Goal: Task Accomplishment & Management: Use online tool/utility

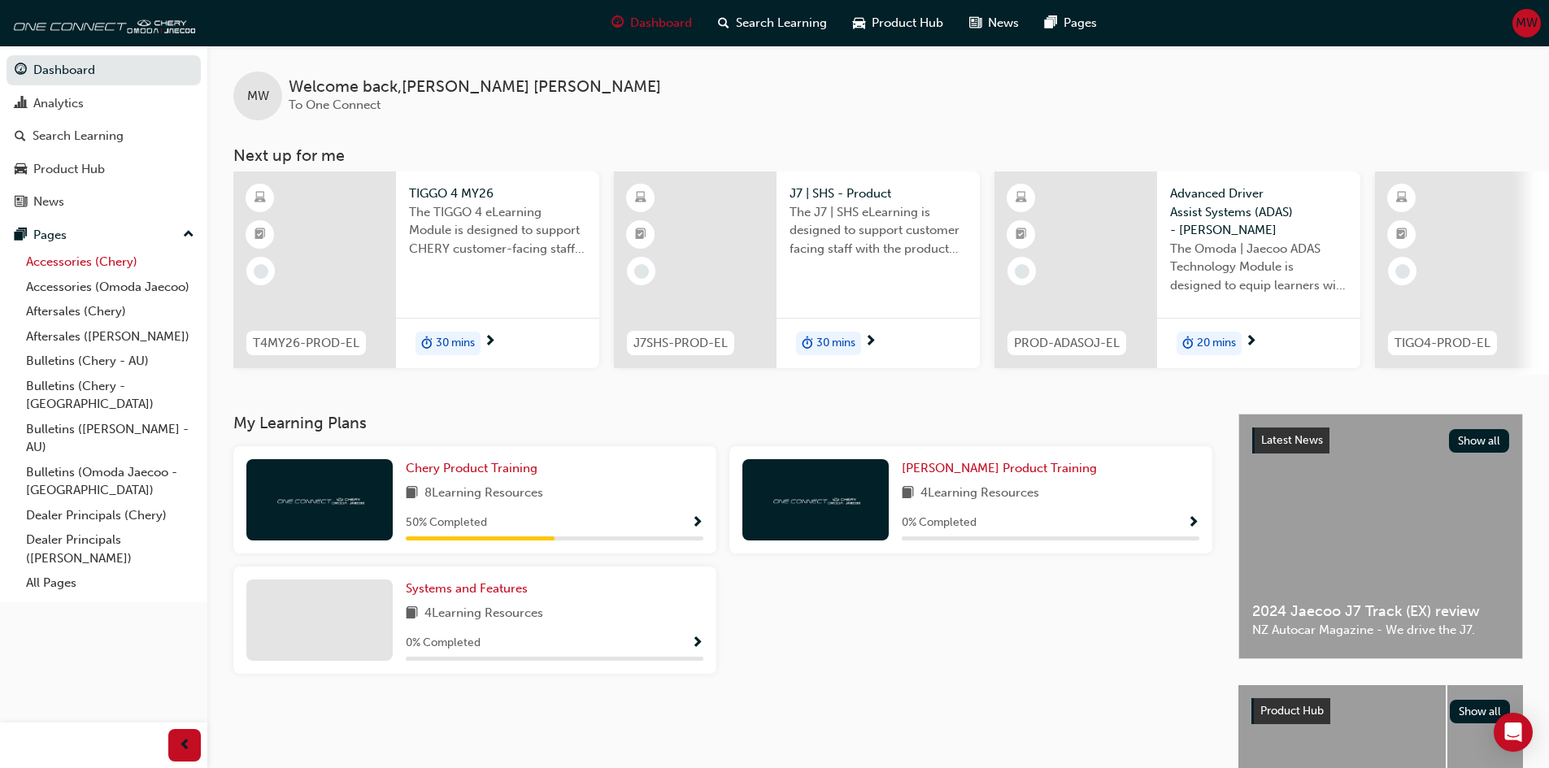
click at [64, 263] on link "Accessories (Chery)" at bounding box center [110, 262] width 181 height 25
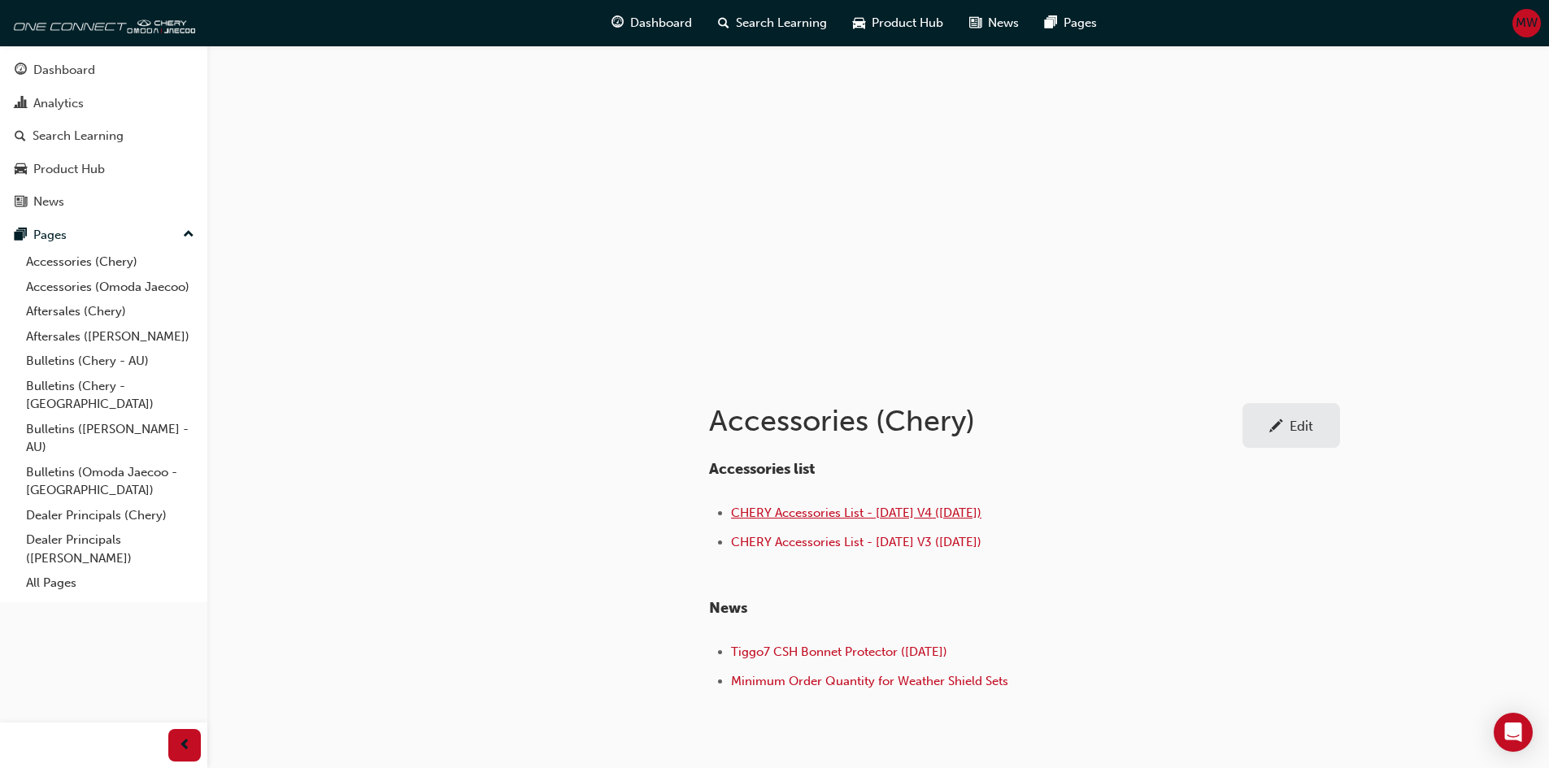
click at [809, 517] on span "CHERY Accessories List - [DATE] V4 ([DATE])" at bounding box center [856, 513] width 250 height 15
click at [73, 358] on link "Bulletins (Chery - AU)" at bounding box center [110, 361] width 181 height 25
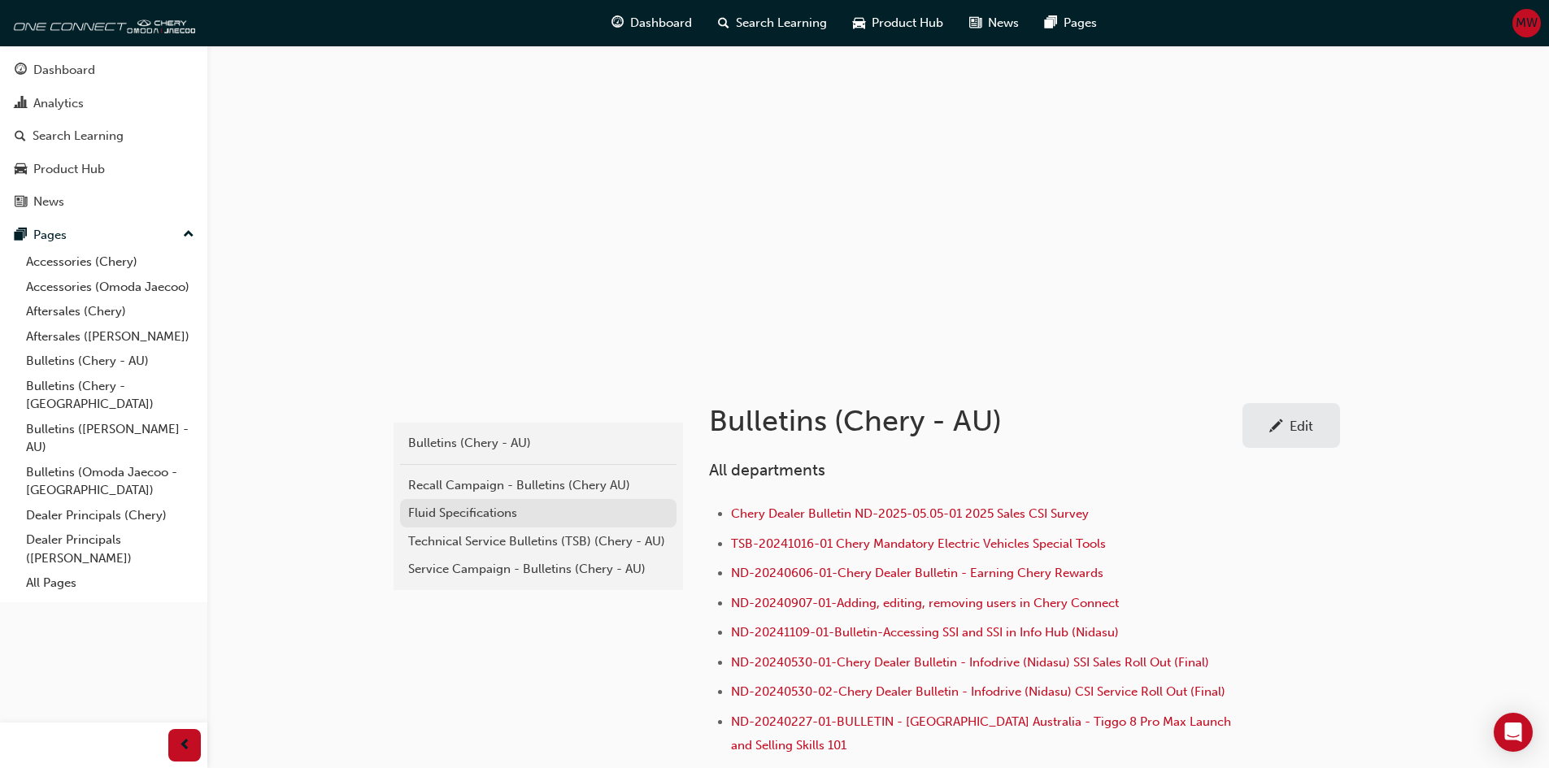
click at [447, 516] on div "Fluid Specifications" at bounding box center [538, 513] width 260 height 19
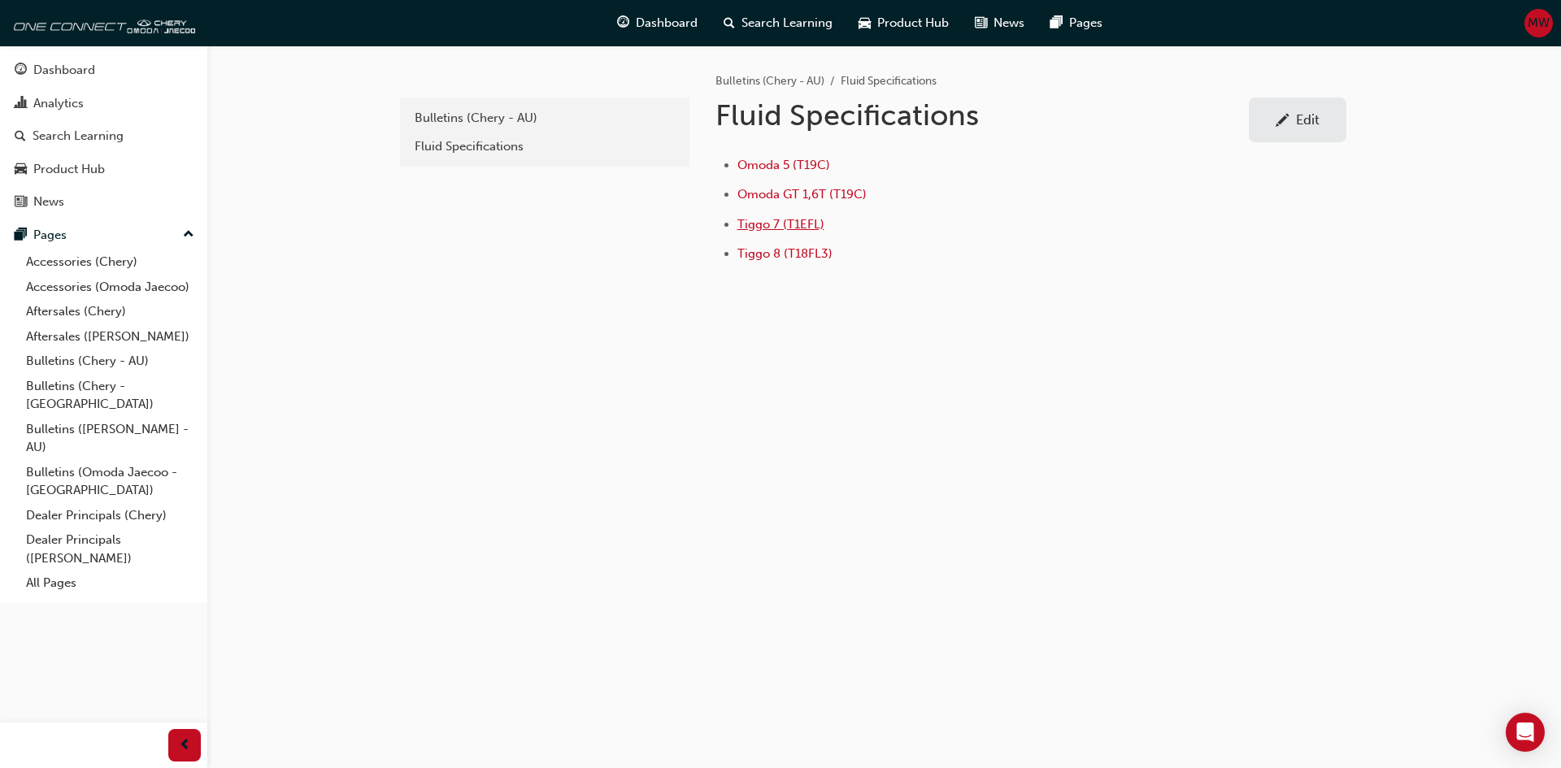
click at [769, 223] on span "Tiggo 7 (T1EFL)" at bounding box center [780, 224] width 87 height 15
click at [67, 106] on div "Analytics" at bounding box center [58, 103] width 50 height 19
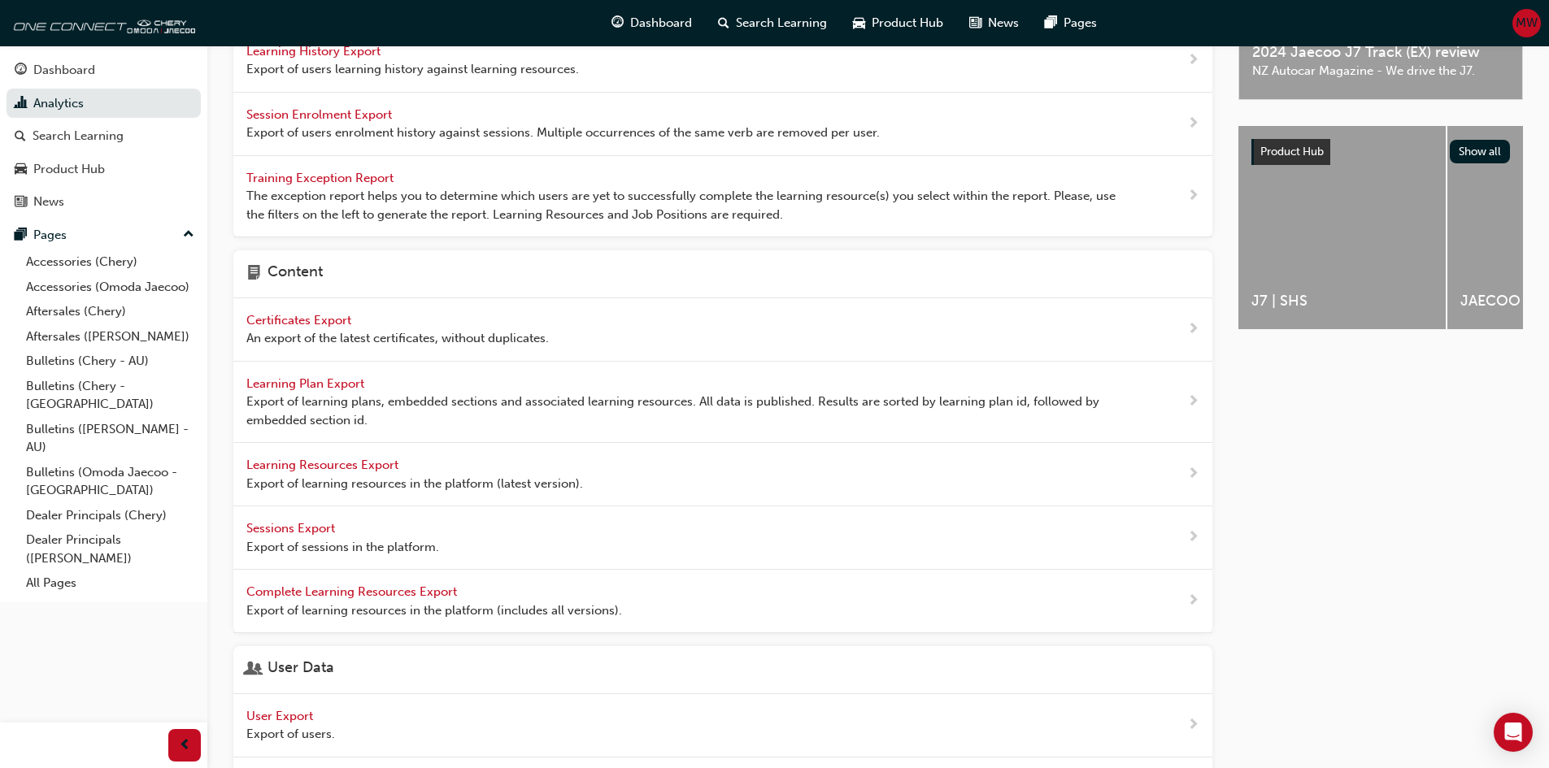
scroll to position [476, 0]
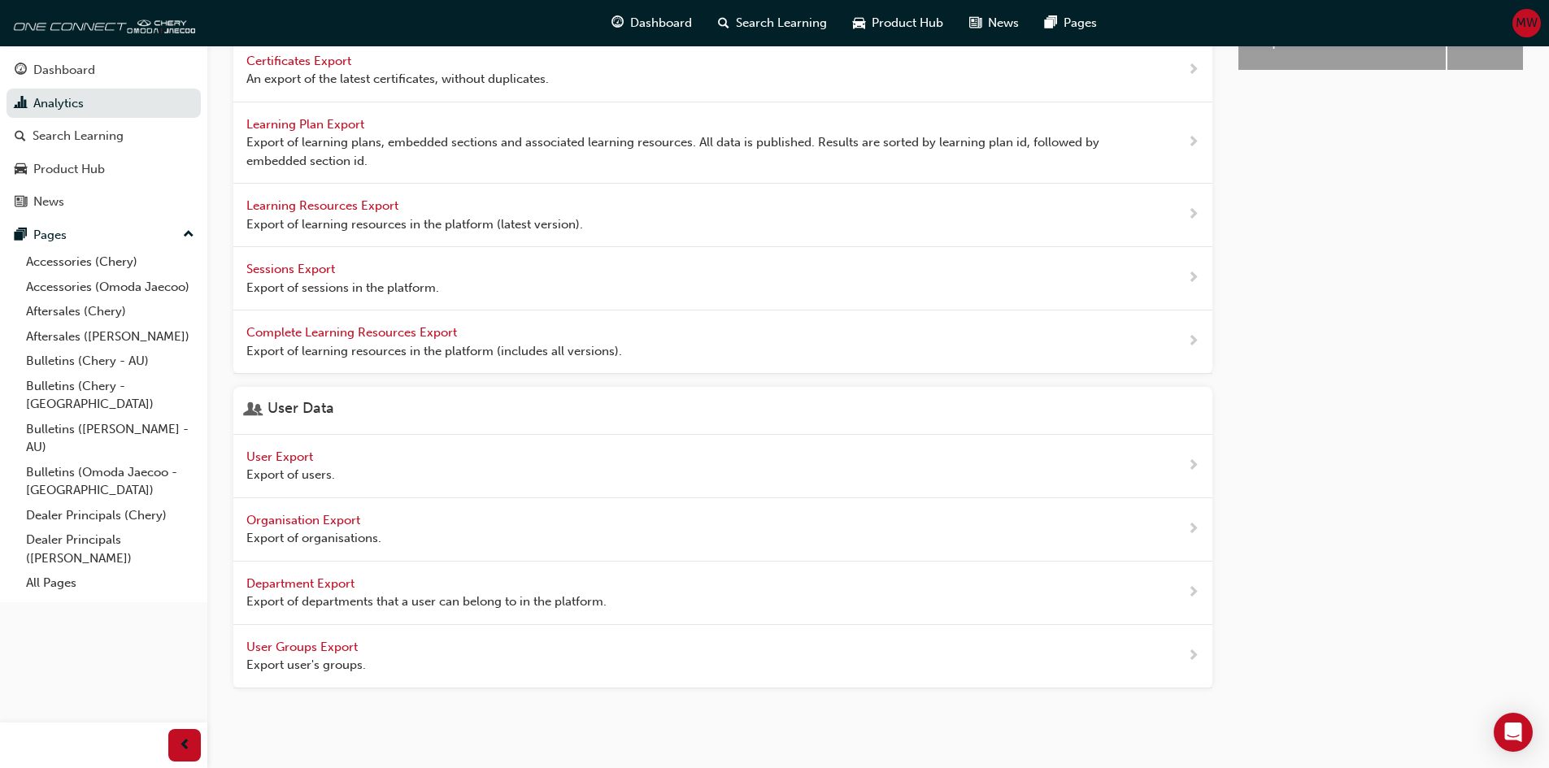
click at [292, 451] on span "User Export" at bounding box center [281, 457] width 70 height 15
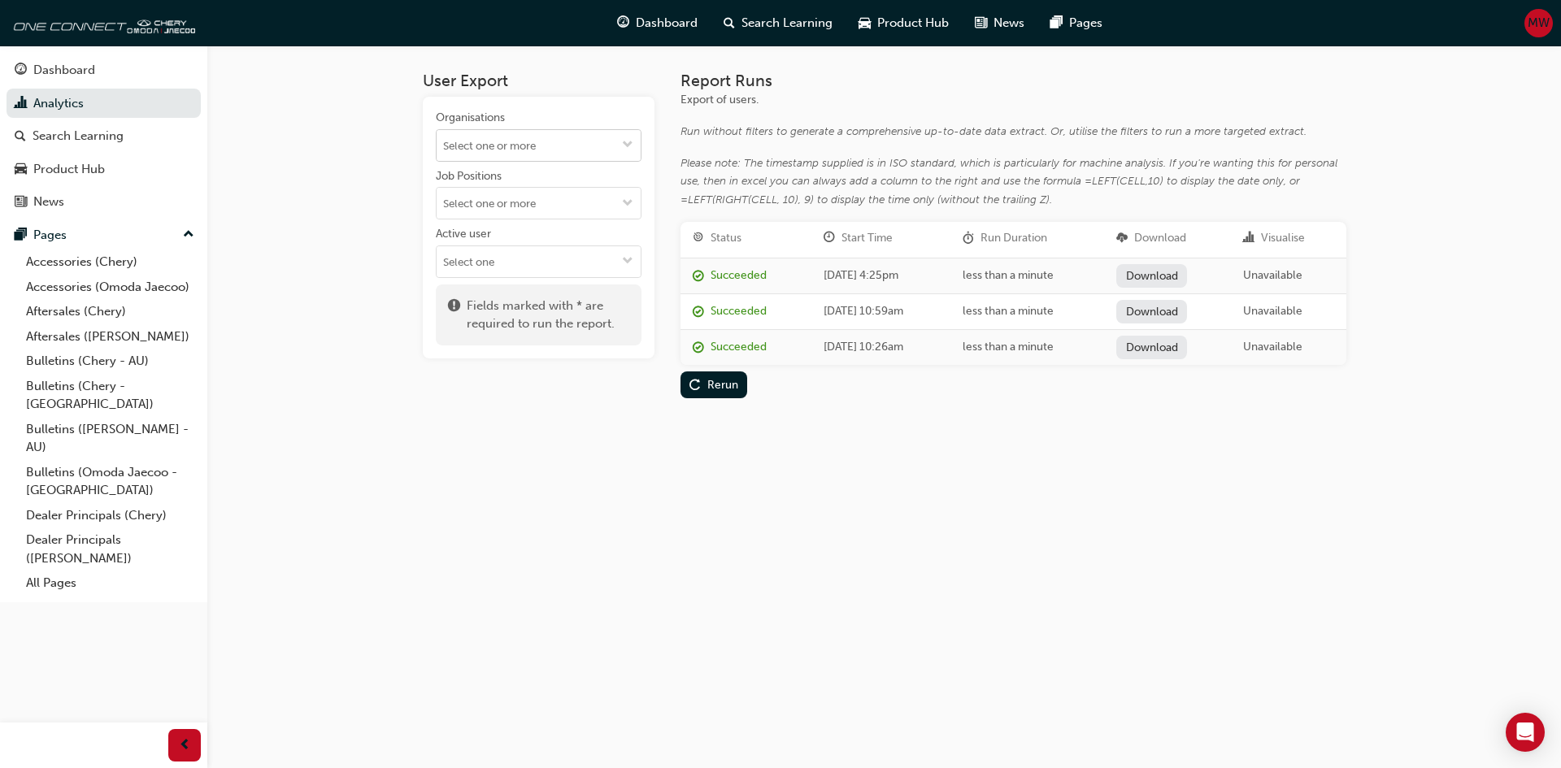
click at [554, 150] on input "Organisations" at bounding box center [539, 145] width 204 height 31
click at [524, 430] on li "[PERSON_NAME]" at bounding box center [539, 445] width 206 height 31
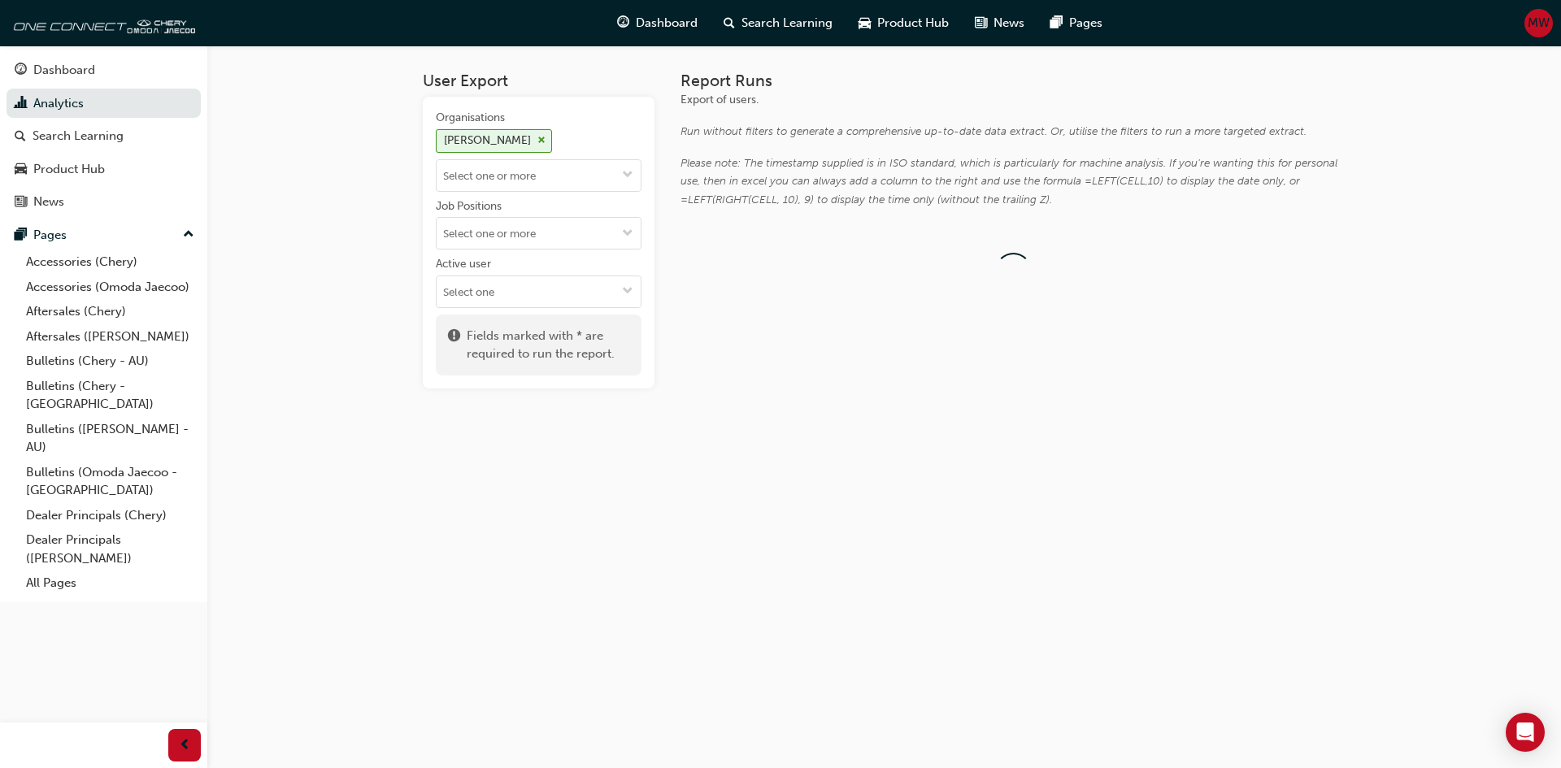
scroll to position [0, 0]
click at [711, 289] on div "Run" at bounding box center [717, 285] width 20 height 14
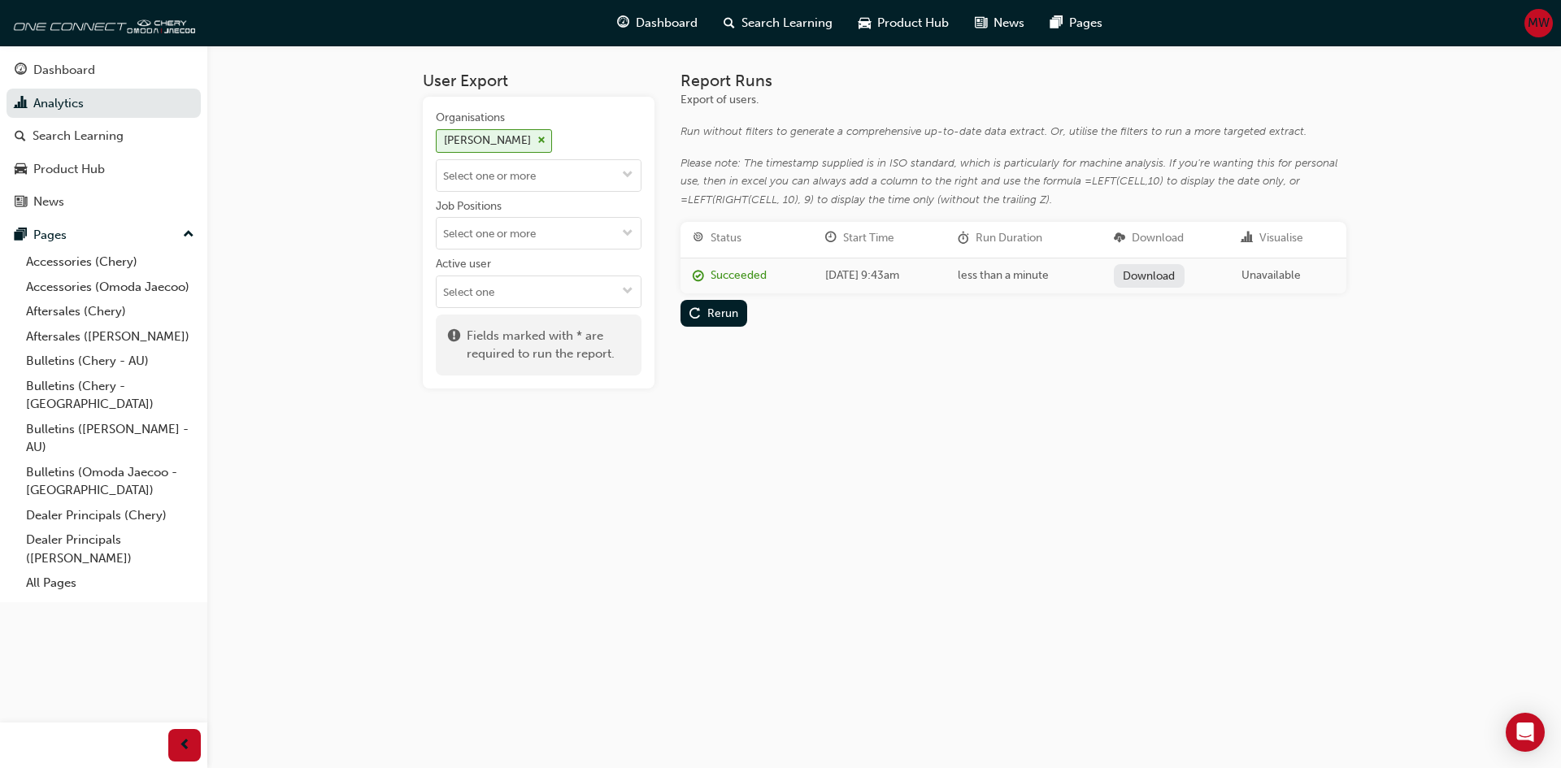
click at [1162, 267] on link "Download" at bounding box center [1149, 276] width 71 height 24
